Goal: Navigation & Orientation: Find specific page/section

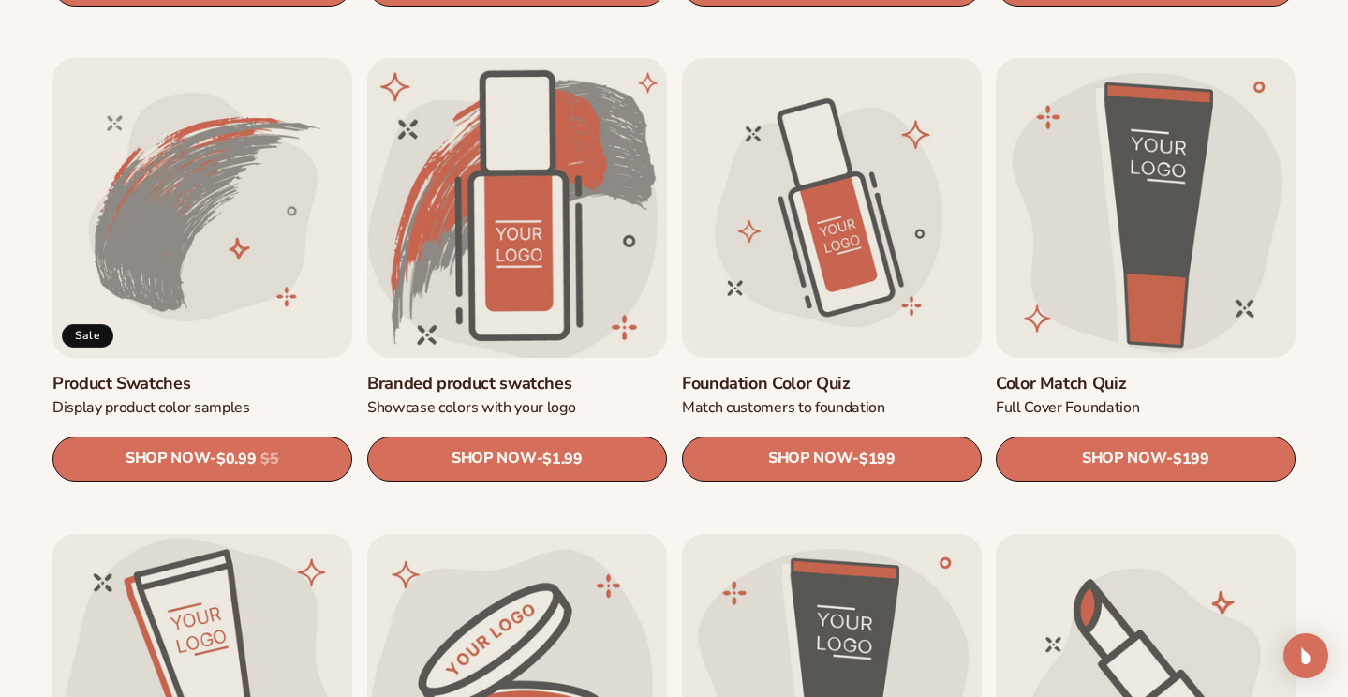
scroll to position [1152, 0]
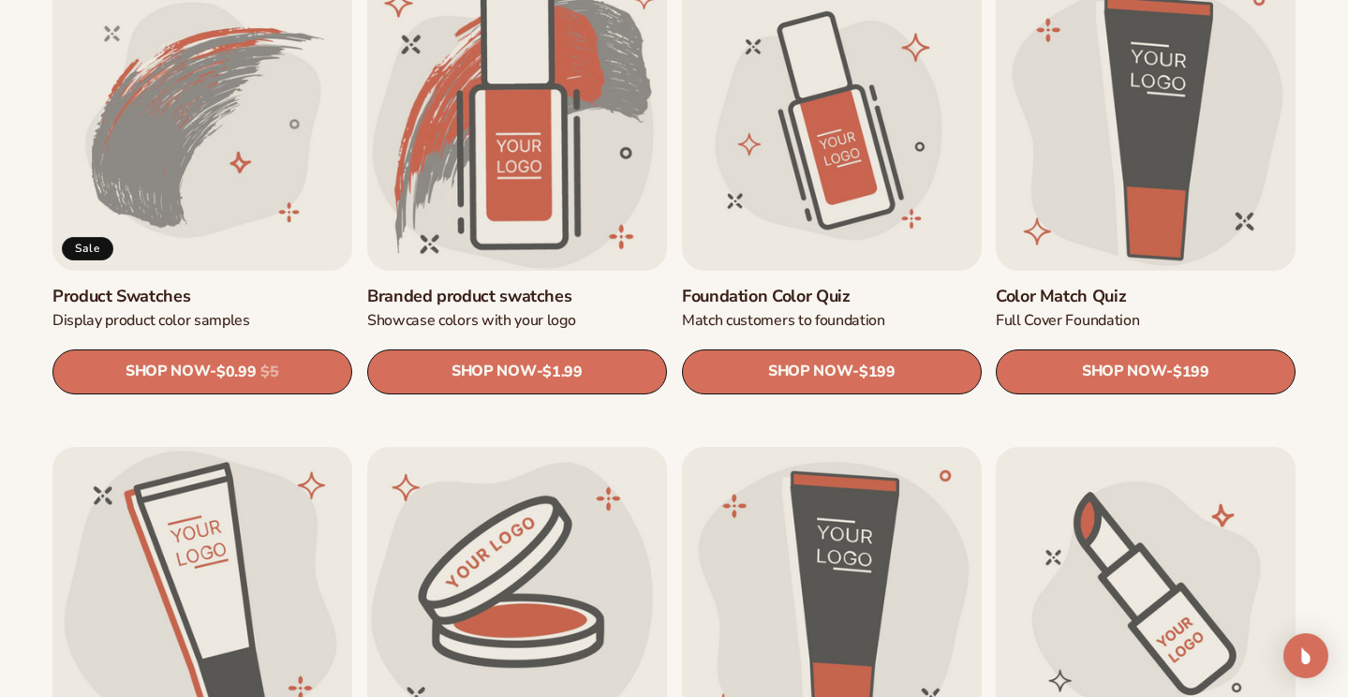
click at [206, 286] on link "Product Swatches" at bounding box center [202, 297] width 300 height 22
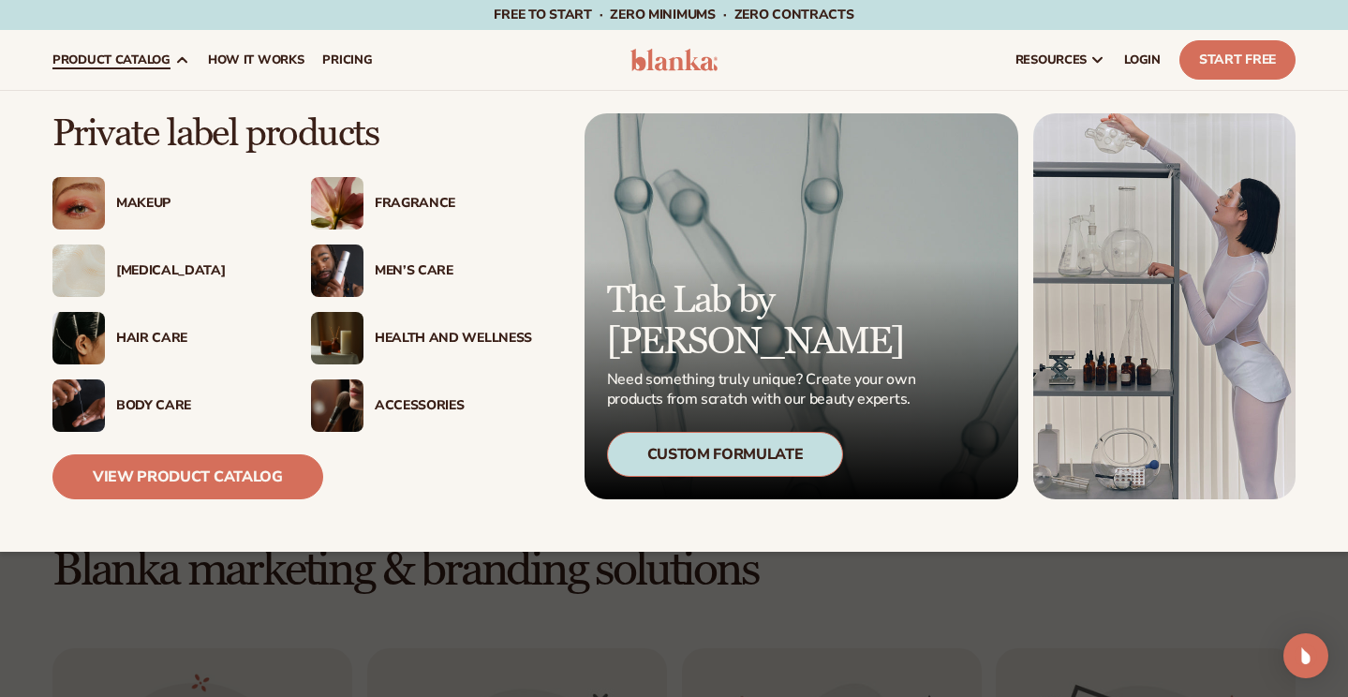
click at [180, 408] on div "Body Care" at bounding box center [194, 406] width 157 height 16
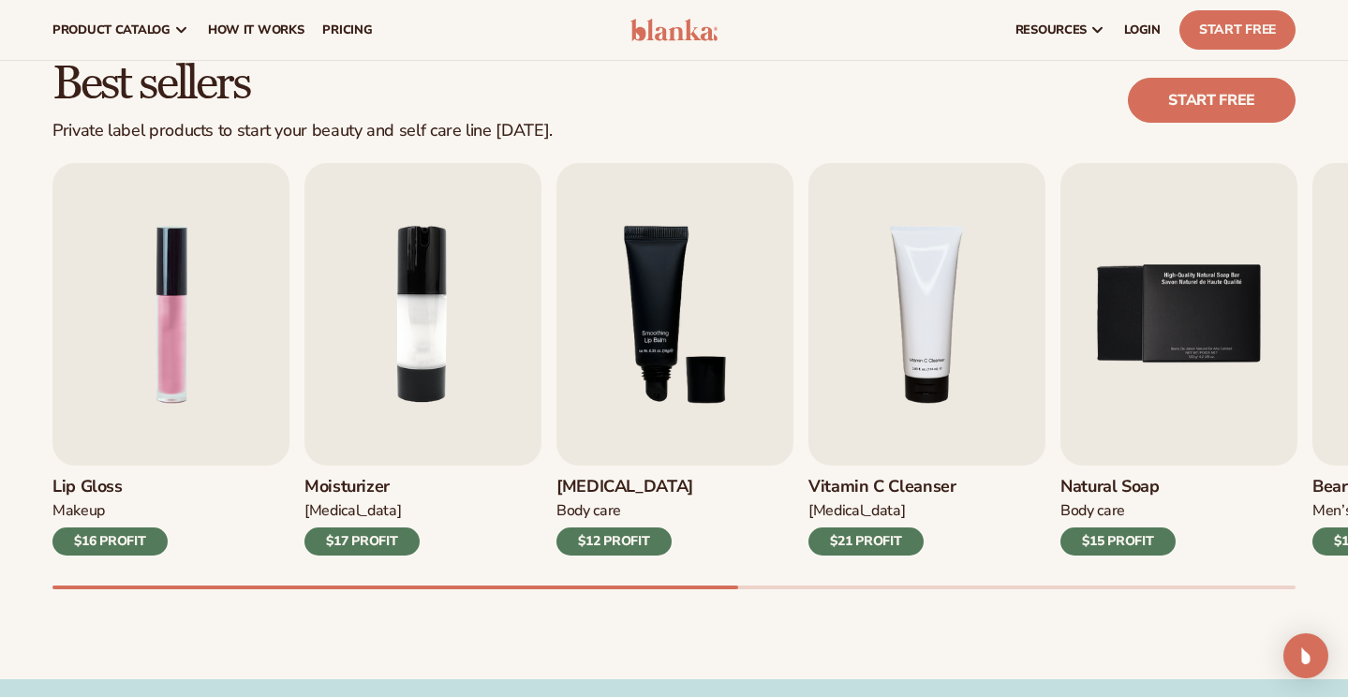
scroll to position [464, 0]
